Goal: Find contact information: Find contact information

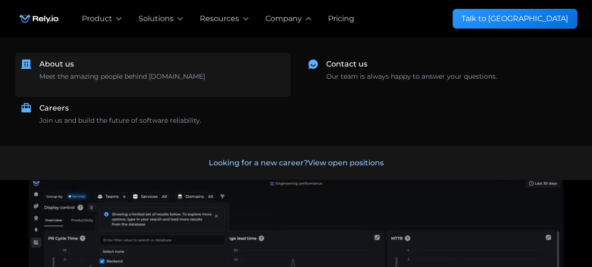
click at [134, 71] on div "About us Meet the amazing people behind Rely.io ‍" at bounding box center [162, 75] width 246 height 33
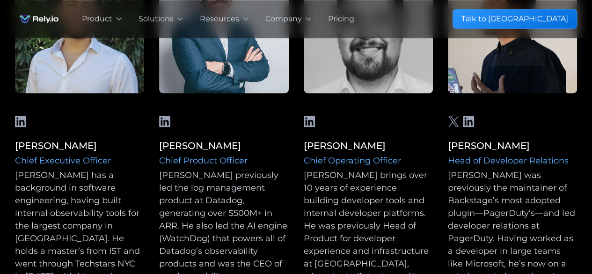
scroll to position [798, 0]
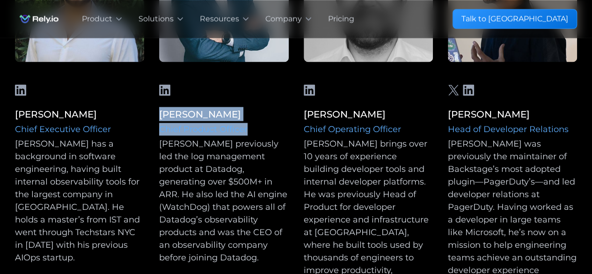
drag, startPoint x: 249, startPoint y: 129, endPoint x: 161, endPoint y: 114, distance: 88.8
click at [161, 114] on div "[PERSON_NAME] Chief Product Officer [PERSON_NAME] previously led the log manage…" at bounding box center [223, 185] width 129 height 157
click at [161, 91] on icon at bounding box center [164, 89] width 11 height 11
click at [308, 89] on icon at bounding box center [309, 89] width 11 height 11
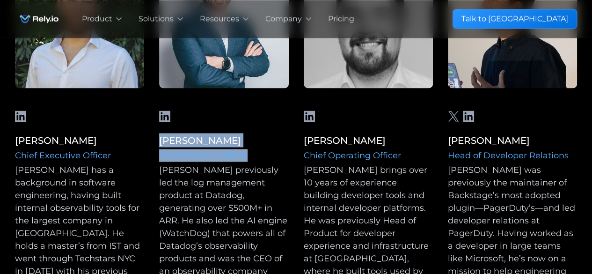
scroll to position [742, 0]
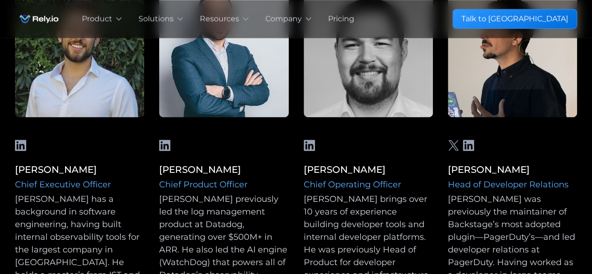
click at [21, 147] on icon at bounding box center [20, 145] width 11 height 11
click at [470, 144] on icon at bounding box center [468, 145] width 11 height 11
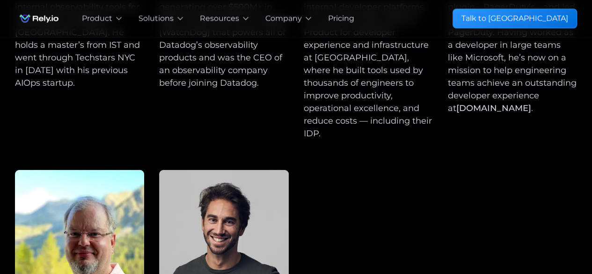
scroll to position [1121, 0]
